Goal: Task Accomplishment & Management: Complete application form

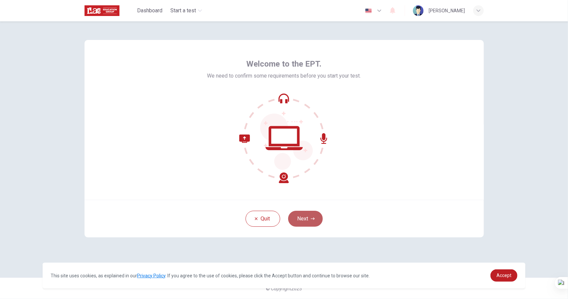
click at [308, 218] on button "Next" at bounding box center [305, 219] width 35 height 16
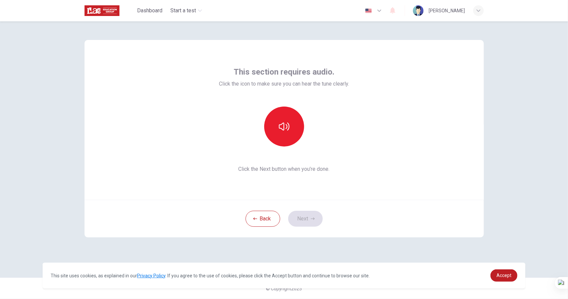
click at [498, 133] on div "This section requires audio. Click the icon to make sure you can hear the tune …" at bounding box center [284, 160] width 568 height 278
click at [535, 100] on div "This section requires audio. Click the icon to make sure you can hear the tune …" at bounding box center [284, 160] width 568 height 278
click at [279, 126] on icon "button" at bounding box center [284, 126] width 11 height 8
click at [288, 120] on button "button" at bounding box center [284, 127] width 40 height 40
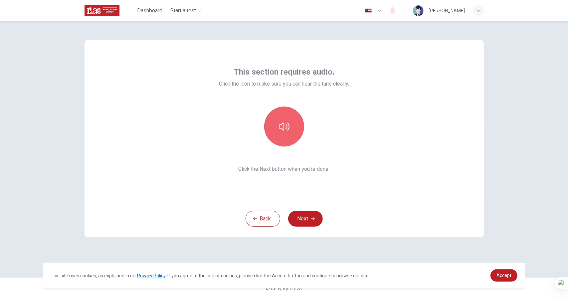
click at [286, 126] on icon "button" at bounding box center [284, 126] width 11 height 11
click at [305, 220] on button "Next" at bounding box center [305, 219] width 35 height 16
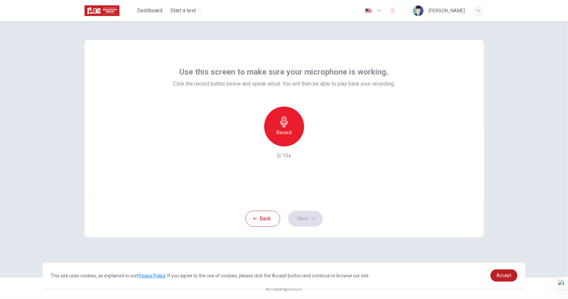
click at [285, 127] on icon "button" at bounding box center [284, 122] width 8 height 11
click at [286, 118] on icon "button" at bounding box center [284, 122] width 8 height 11
click at [285, 132] on h6 "Record" at bounding box center [284, 132] width 15 height 8
click at [287, 120] on icon "button" at bounding box center [284, 122] width 11 height 11
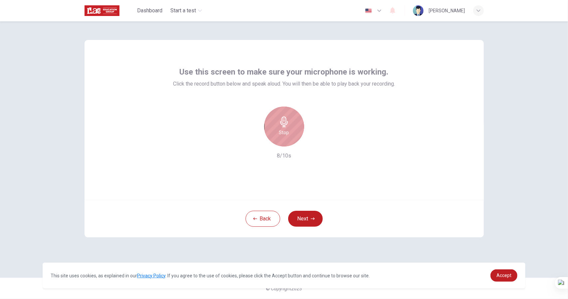
click at [287, 120] on icon "button" at bounding box center [284, 122] width 11 height 11
click at [283, 122] on icon "button" at bounding box center [284, 122] width 11 height 11
click at [284, 138] on div "Record" at bounding box center [284, 127] width 40 height 40
click at [287, 136] on h6 "Record" at bounding box center [284, 132] width 15 height 8
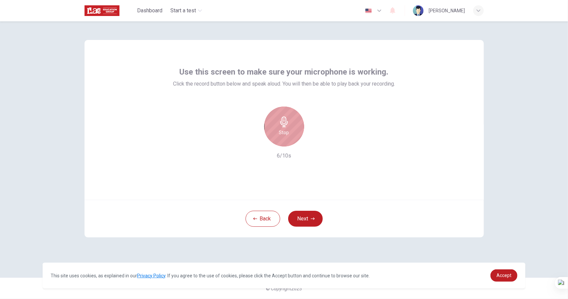
click at [285, 131] on h6 "Stop" at bounding box center [284, 132] width 10 height 8
click at [282, 124] on icon "button" at bounding box center [284, 122] width 11 height 11
click at [286, 133] on h6 "Stop" at bounding box center [284, 132] width 10 height 8
click at [286, 133] on h6 "Record" at bounding box center [284, 132] width 15 height 8
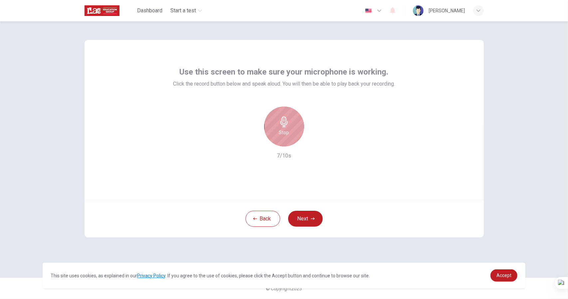
click at [284, 127] on div "Stop" at bounding box center [284, 127] width 40 height 40
click at [284, 130] on h6 "Record" at bounding box center [284, 132] width 15 height 8
click at [284, 130] on h6 "Stop" at bounding box center [284, 132] width 10 height 8
click at [284, 130] on h6 "Record" at bounding box center [284, 132] width 15 height 8
click at [284, 130] on h6 "Stop" at bounding box center [284, 132] width 10 height 8
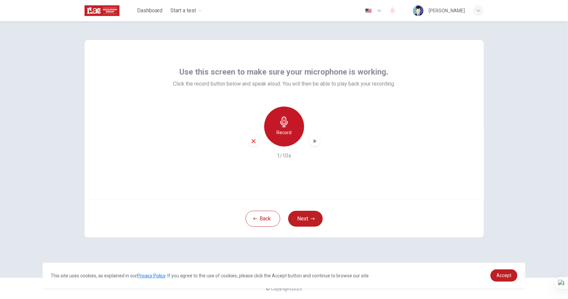
click at [284, 130] on h6 "Record" at bounding box center [284, 132] width 15 height 8
click at [317, 142] on icon "button" at bounding box center [315, 141] width 7 height 7
click at [254, 141] on icon "button" at bounding box center [254, 141] width 6 height 6
click at [287, 124] on icon "button" at bounding box center [284, 122] width 8 height 11
click at [314, 143] on icon "button" at bounding box center [315, 141] width 7 height 7
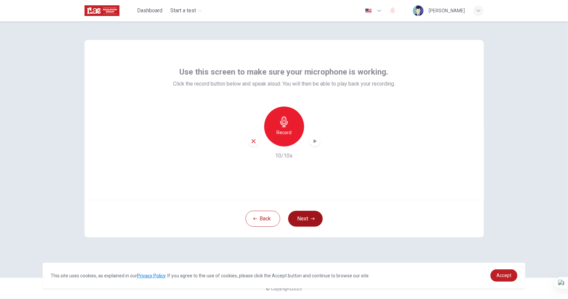
click at [305, 223] on button "Next" at bounding box center [305, 219] width 35 height 16
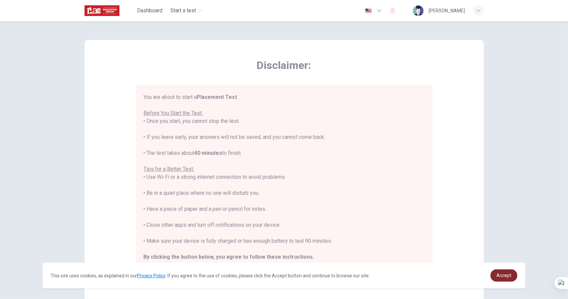
click at [506, 276] on span "Accept" at bounding box center [504, 275] width 15 height 5
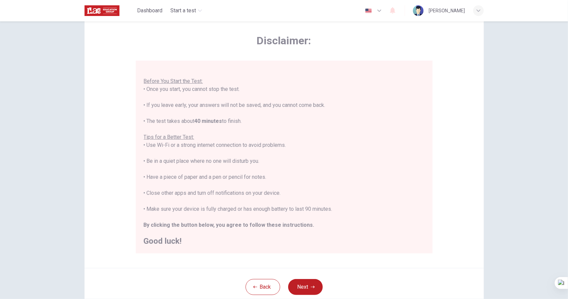
scroll to position [24, 0]
